Goal: Task Accomplishment & Management: Use online tool/utility

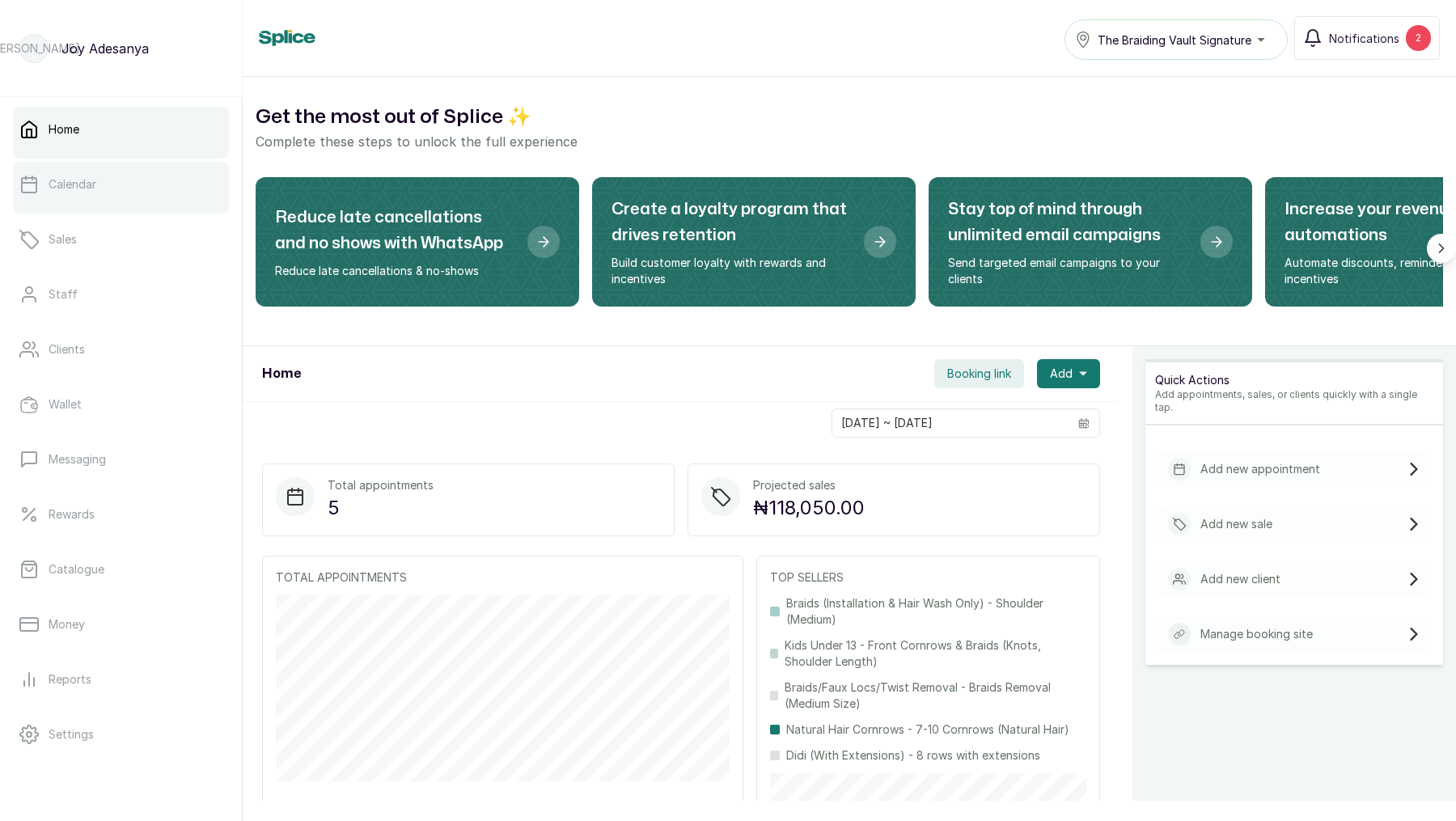
click at [86, 178] on p "Calendar" at bounding box center [73, 185] width 48 height 16
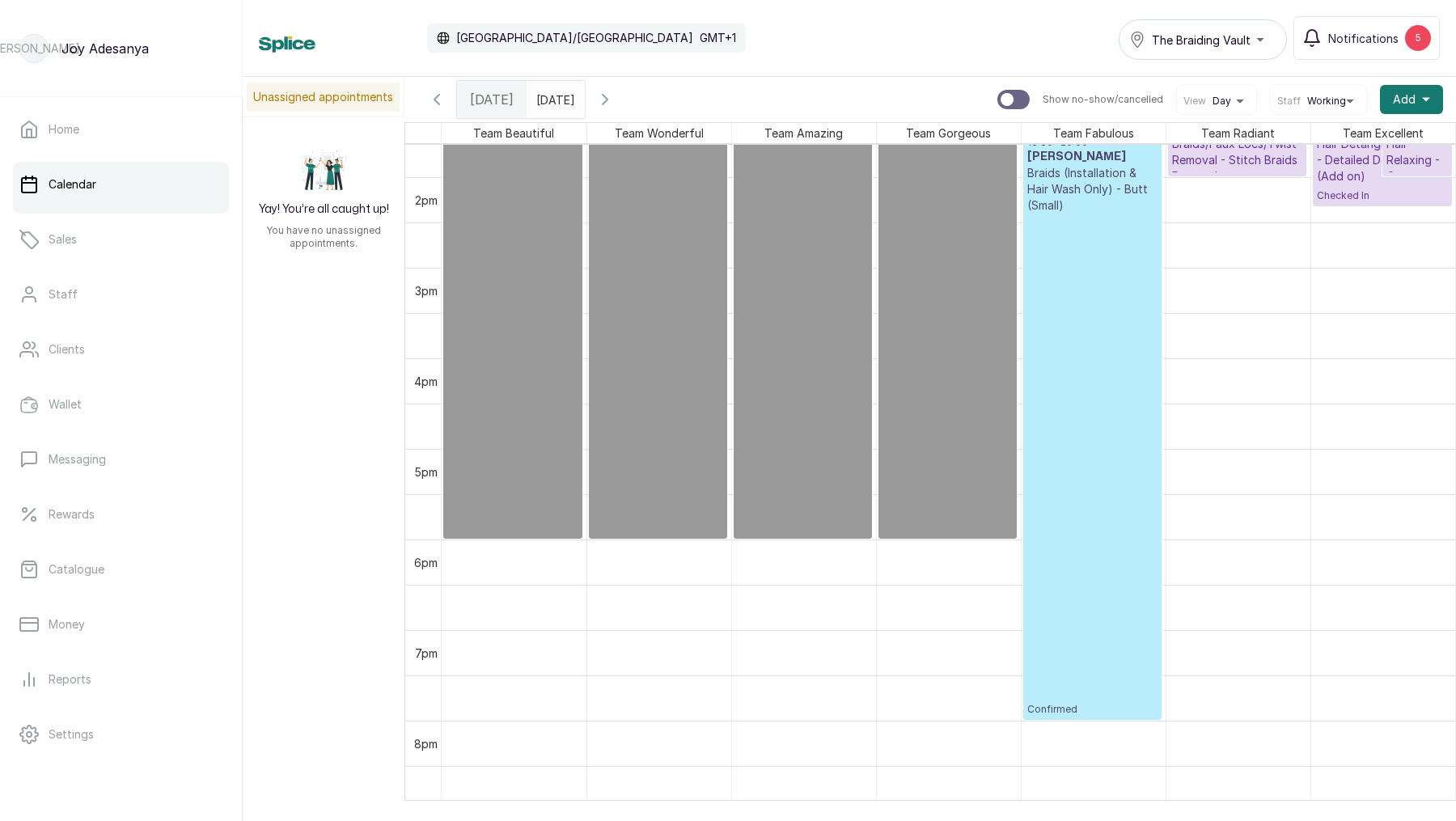
scroll to position [1228, 0]
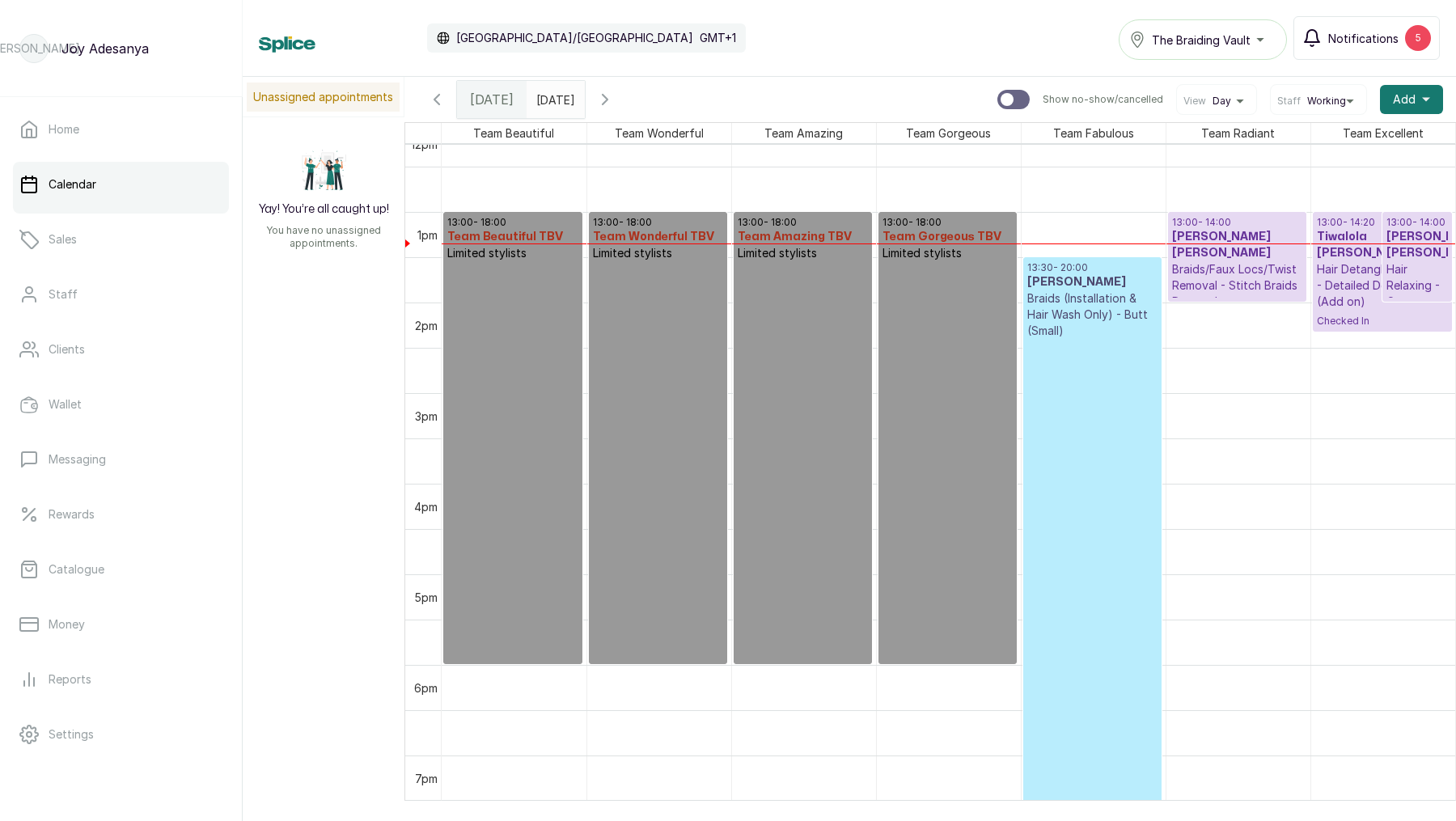
click at [1322, 45] on icon "button" at bounding box center [1312, 37] width 19 height 19
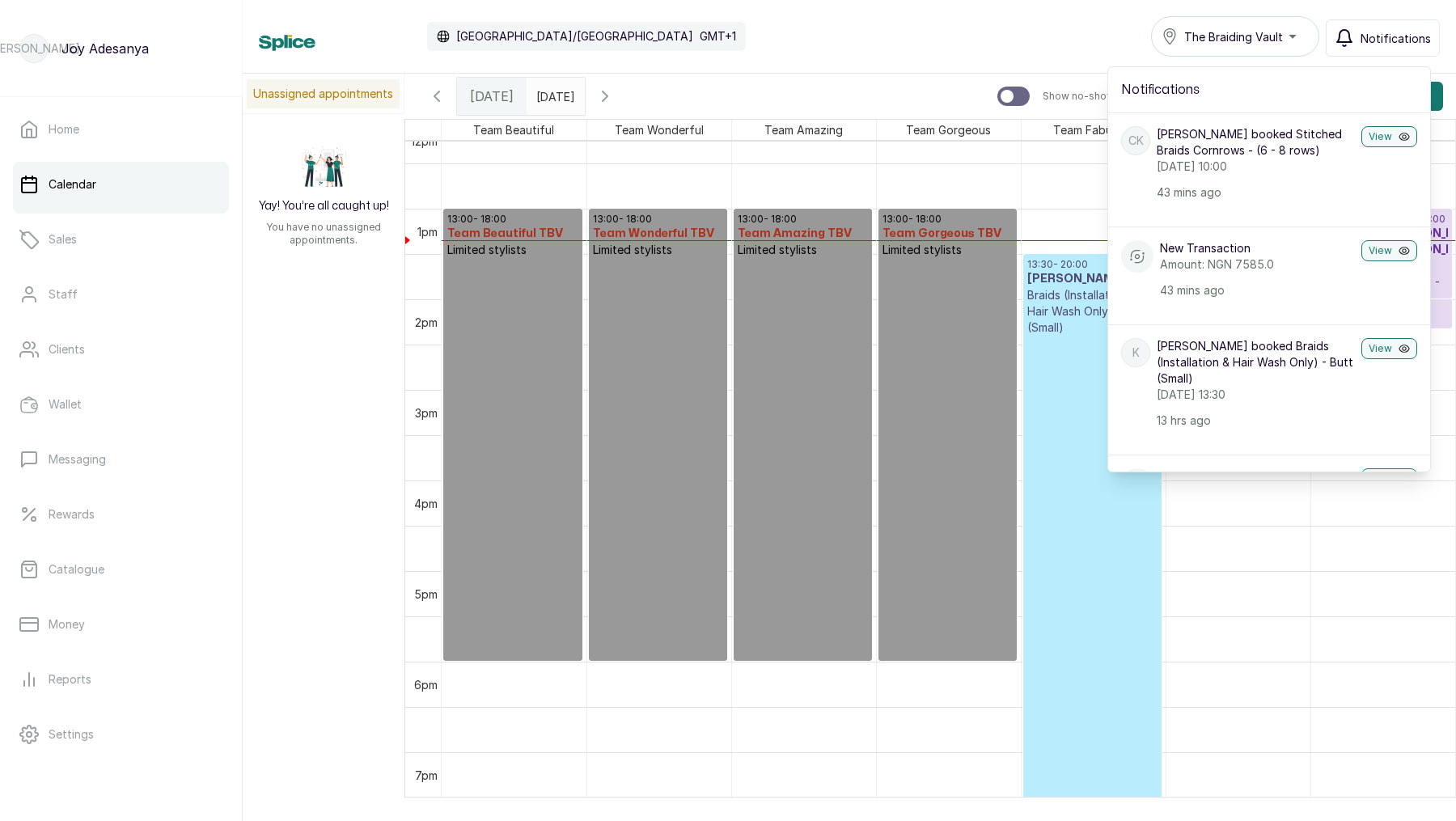
click at [1046, 34] on div "Calendar Africa/Lagos GMT+1 The Braiding Vault Notifications Notifications CK C…" at bounding box center [849, 36] width 1181 height 41
